Goal: Task Accomplishment & Management: Use online tool/utility

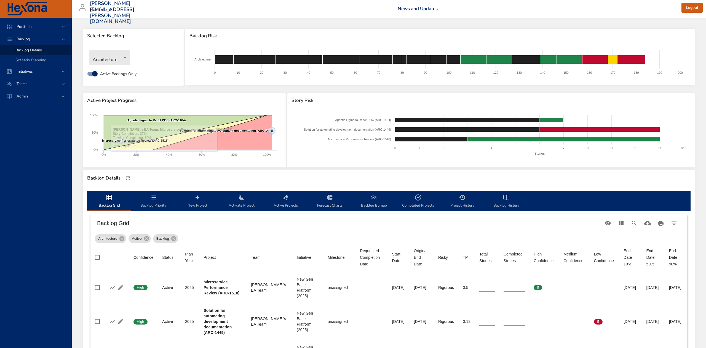
click at [127, 60] on body "Portfolio Backlog Backlog Details Scenario Planning Initiatives Teams Admin [PE…" at bounding box center [353, 174] width 706 height 348
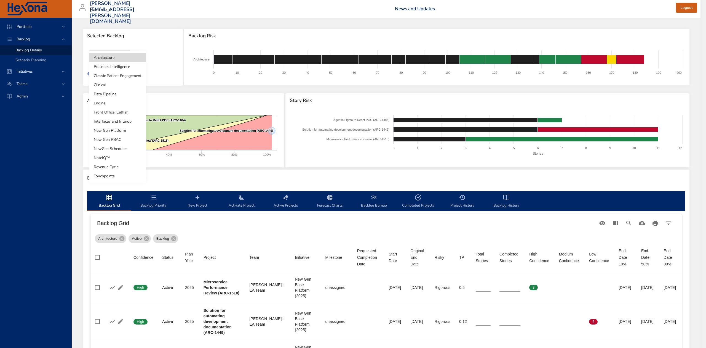
click at [100, 178] on li "Touchpoints" at bounding box center [117, 175] width 57 height 9
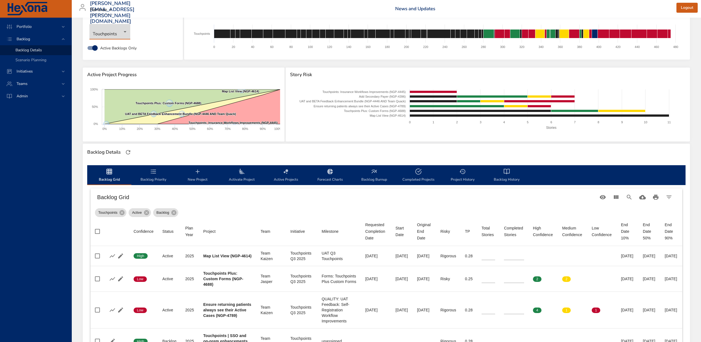
scroll to position [73, 0]
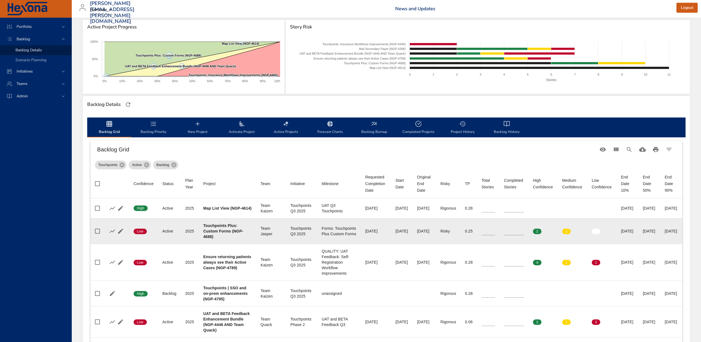
type input "**"
click at [490, 229] on input "**" at bounding box center [489, 231] width 14 height 8
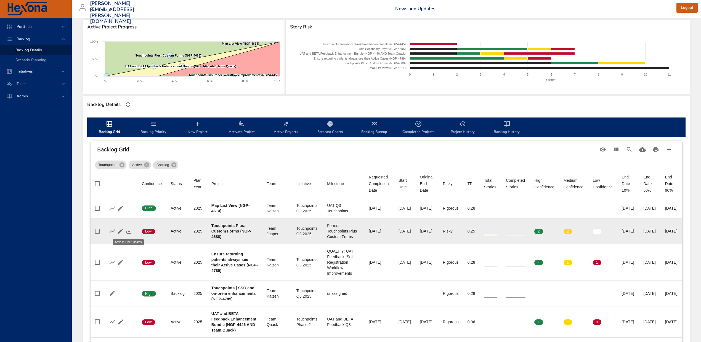
click at [126, 228] on icon "button" at bounding box center [129, 231] width 7 height 7
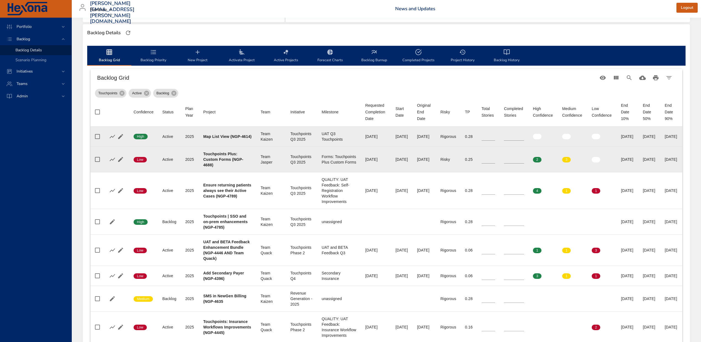
scroll to position [147, 0]
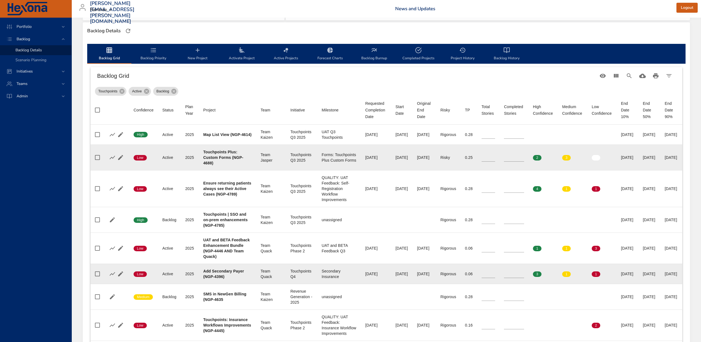
click at [519, 278] on input "*" at bounding box center [514, 274] width 20 height 8
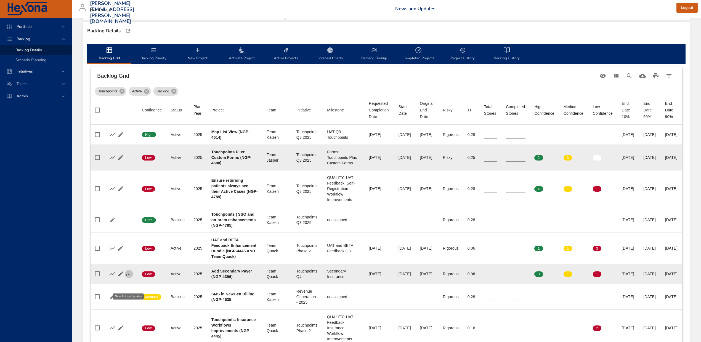
click at [127, 277] on icon "button" at bounding box center [129, 274] width 7 height 7
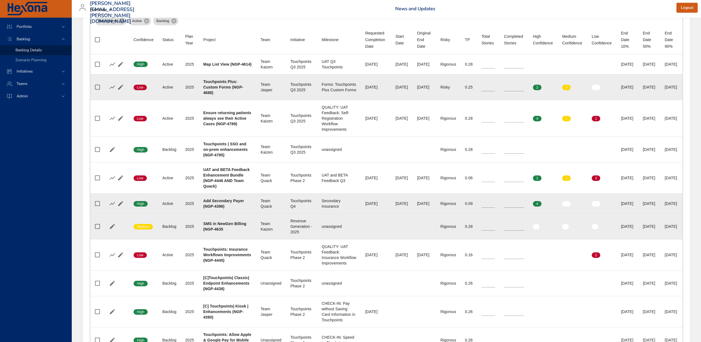
scroll to position [221, 0]
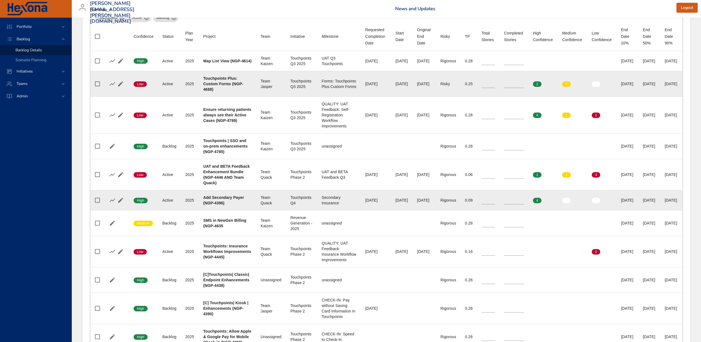
type input "*"
click at [518, 204] on input "*" at bounding box center [514, 200] width 20 height 8
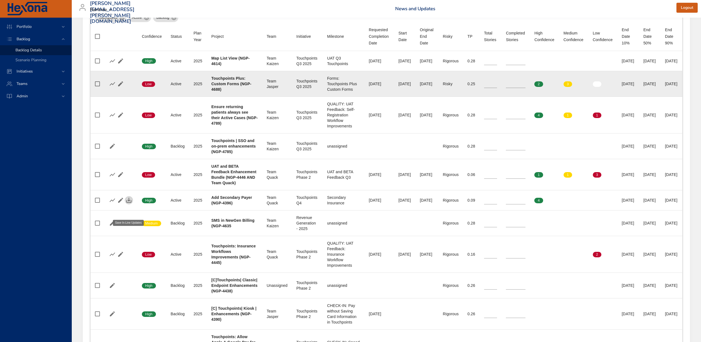
click at [128, 203] on icon "button" at bounding box center [128, 200] width 5 height 5
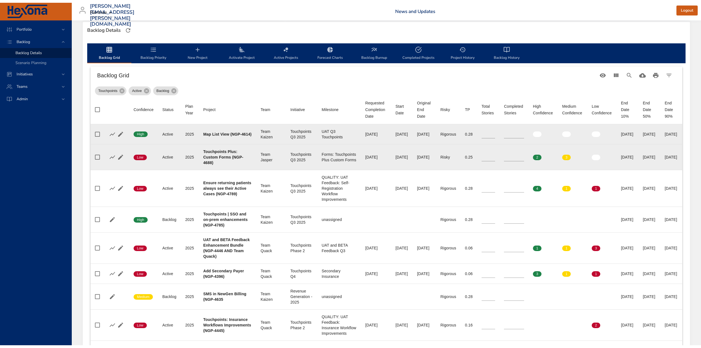
scroll to position [0, 0]
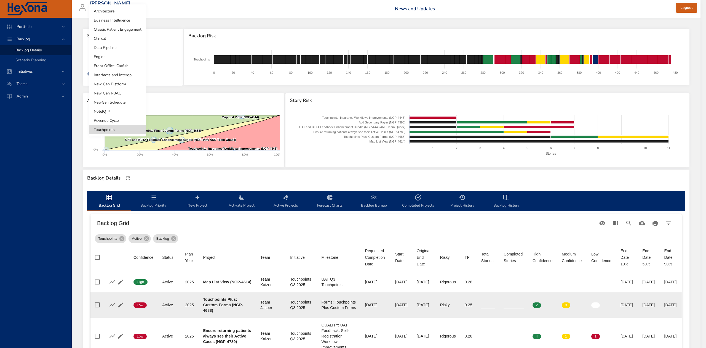
click at [123, 56] on body "Portfolio Backlog Backlog Details Scenario Planning Initiatives Teams Admin [PE…" at bounding box center [353, 174] width 706 height 348
click at [114, 121] on li "Revenue Cycle" at bounding box center [117, 120] width 57 height 9
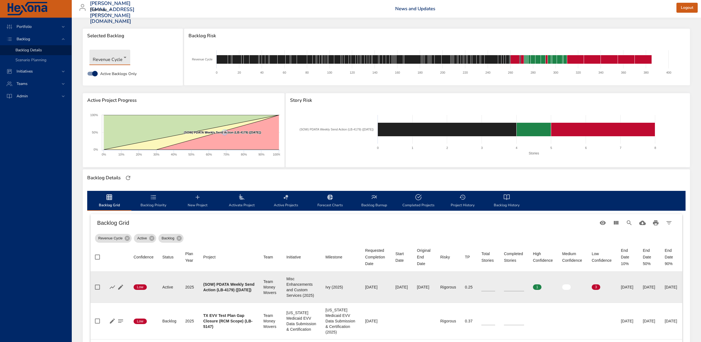
click at [515, 288] on input "*" at bounding box center [514, 287] width 20 height 8
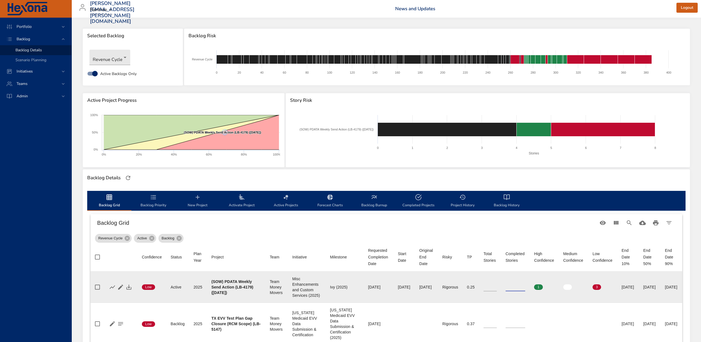
type input "*"
click at [522, 288] on input "*" at bounding box center [516, 287] width 20 height 8
click at [495, 291] on input "*" at bounding box center [489, 287] width 13 height 8
type input "*"
click at [495, 291] on input "*" at bounding box center [489, 287] width 13 height 8
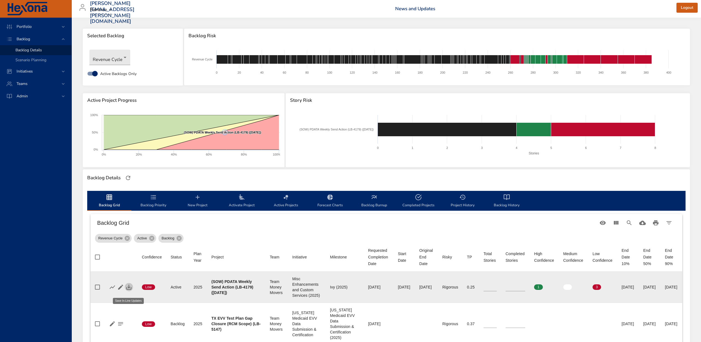
click at [128, 288] on icon "button" at bounding box center [128, 287] width 5 height 5
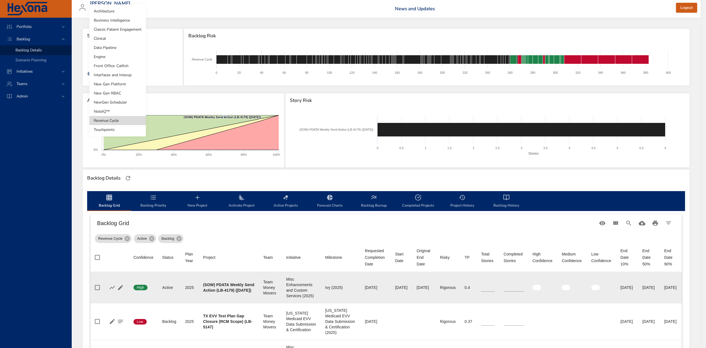
click at [117, 59] on body "Portfolio Backlog Backlog Details Scenario Planning Initiatives Teams Admin [PE…" at bounding box center [353, 174] width 706 height 348
click at [120, 290] on div at bounding box center [353, 174] width 706 height 348
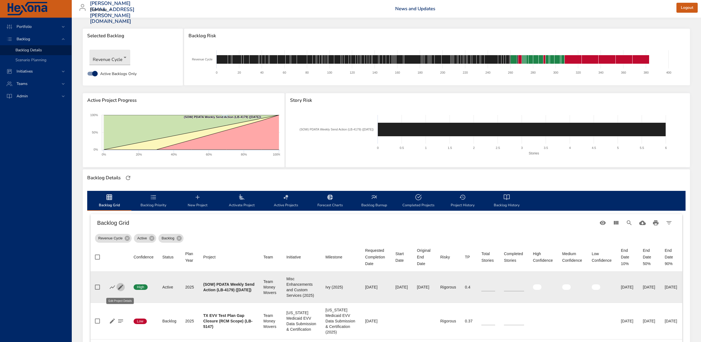
click at [120, 291] on icon "button" at bounding box center [120, 287] width 7 height 7
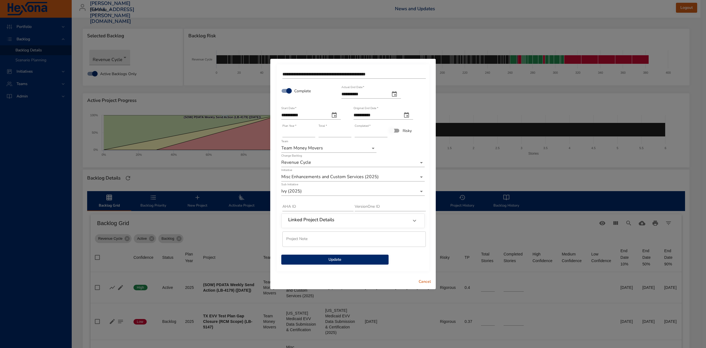
click at [334, 260] on span "Update" at bounding box center [335, 259] width 99 height 7
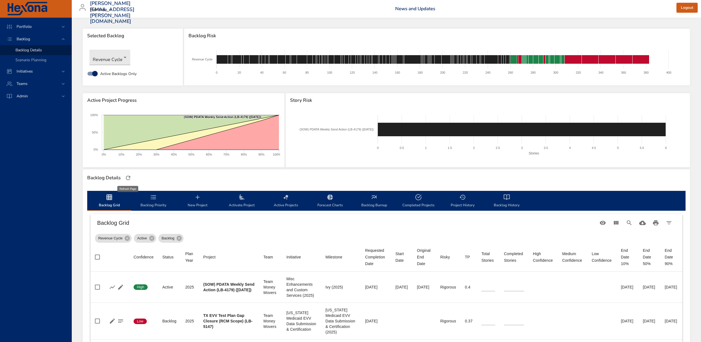
click at [132, 177] on button "button" at bounding box center [128, 178] width 8 height 8
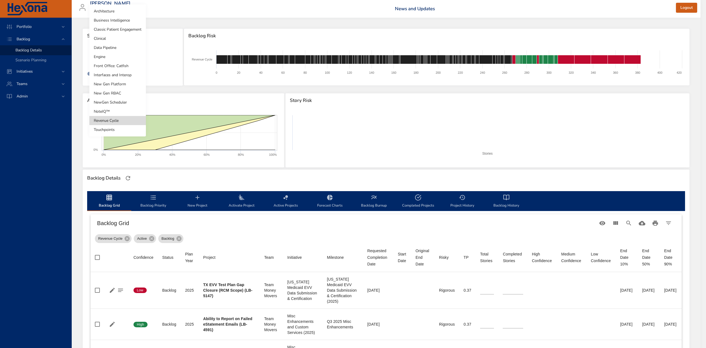
click at [118, 59] on body "Portfolio Backlog Backlog Details Scenario Planning Initiatives Teams Admin [PE…" at bounding box center [353, 174] width 706 height 348
click at [119, 91] on li "New Gen RBAC" at bounding box center [117, 93] width 57 height 9
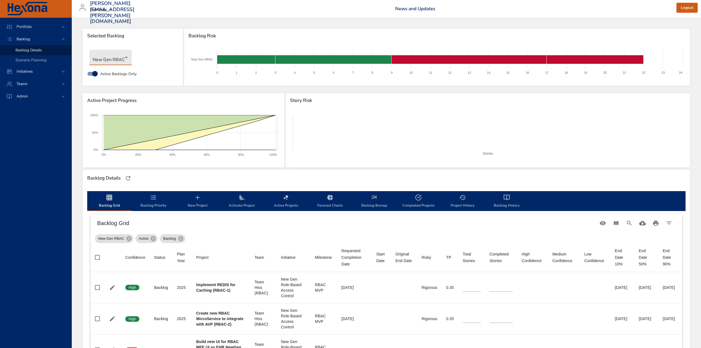
click at [120, 59] on body "Portfolio Backlog Backlog Details Scenario Planning Initiatives Teams Admin [PE…" at bounding box center [350, 174] width 701 height 348
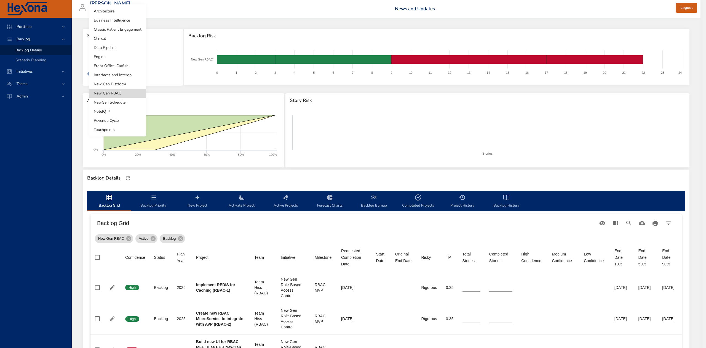
click at [118, 82] on li "New Gen Platform" at bounding box center [117, 83] width 57 height 9
